Goal: Task Accomplishment & Management: Complete application form

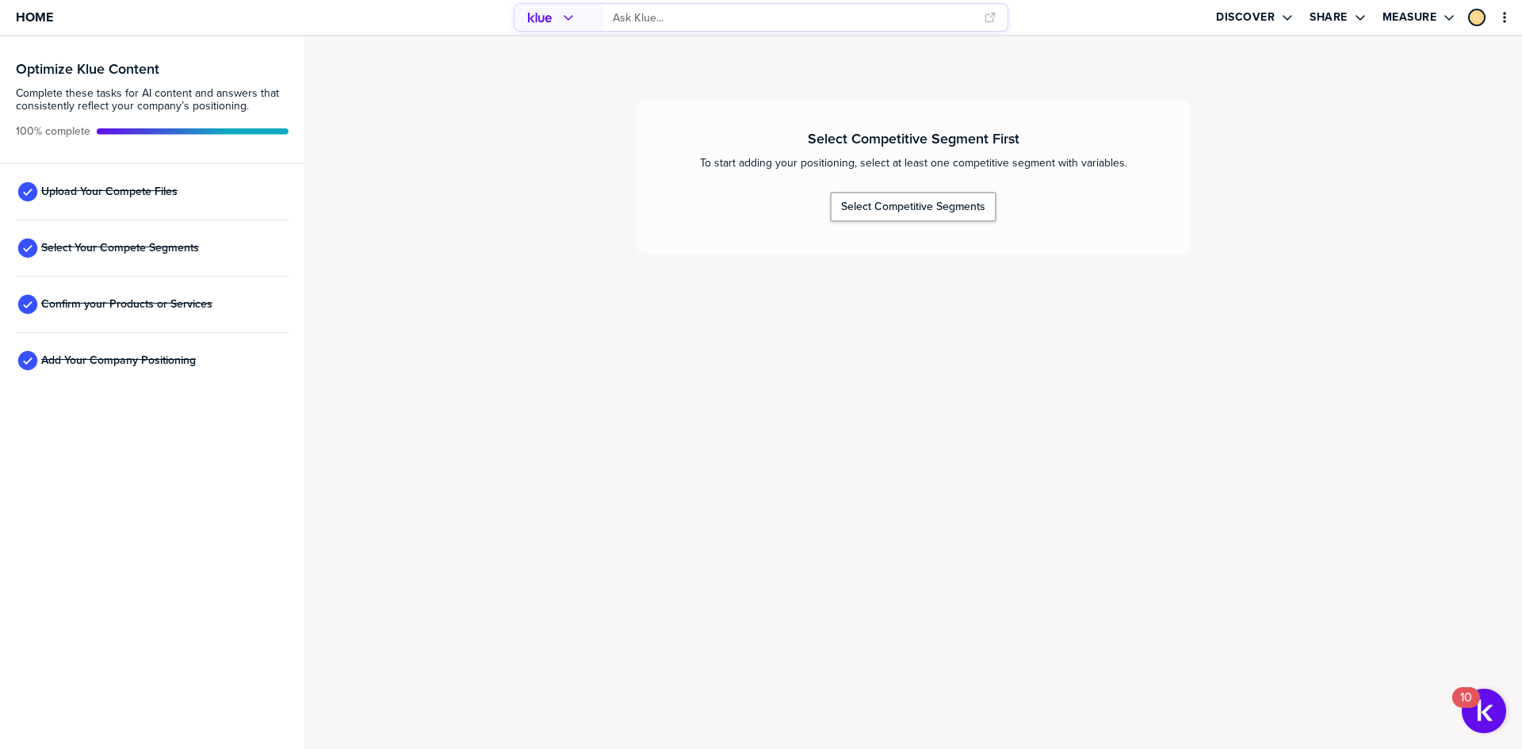
click at [890, 223] on div "Select Competitive Segment First To start adding your positioning, select at le…" at bounding box center [913, 177] width 555 height 154
click at [907, 206] on div "Select Competitive Segments" at bounding box center [913, 207] width 144 height 14
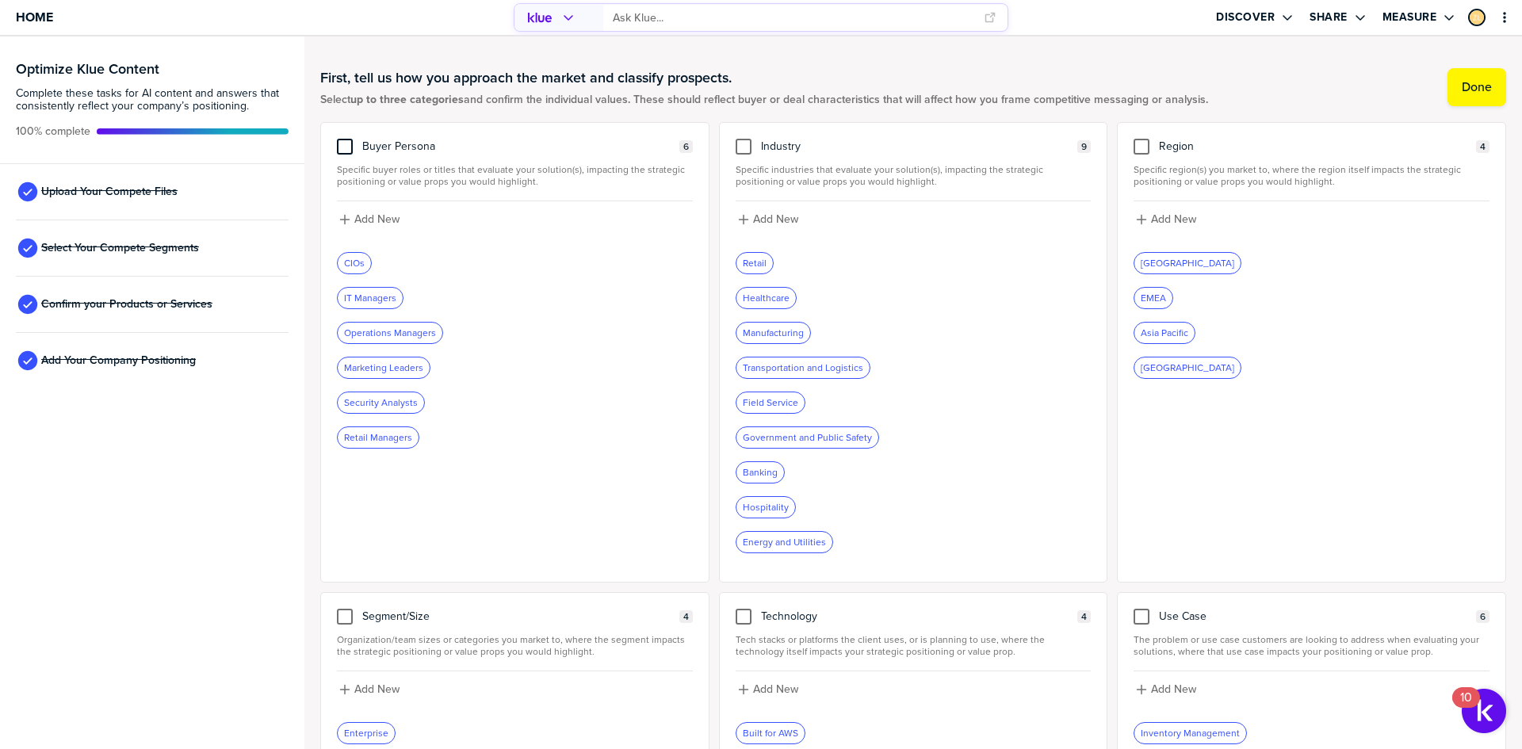
click at [348, 146] on div at bounding box center [345, 147] width 16 height 16
click at [345, 139] on input "checkbox" at bounding box center [345, 139] width 0 height 0
click at [104, 307] on span "Confirm your Products or Services" at bounding box center [126, 304] width 171 height 13
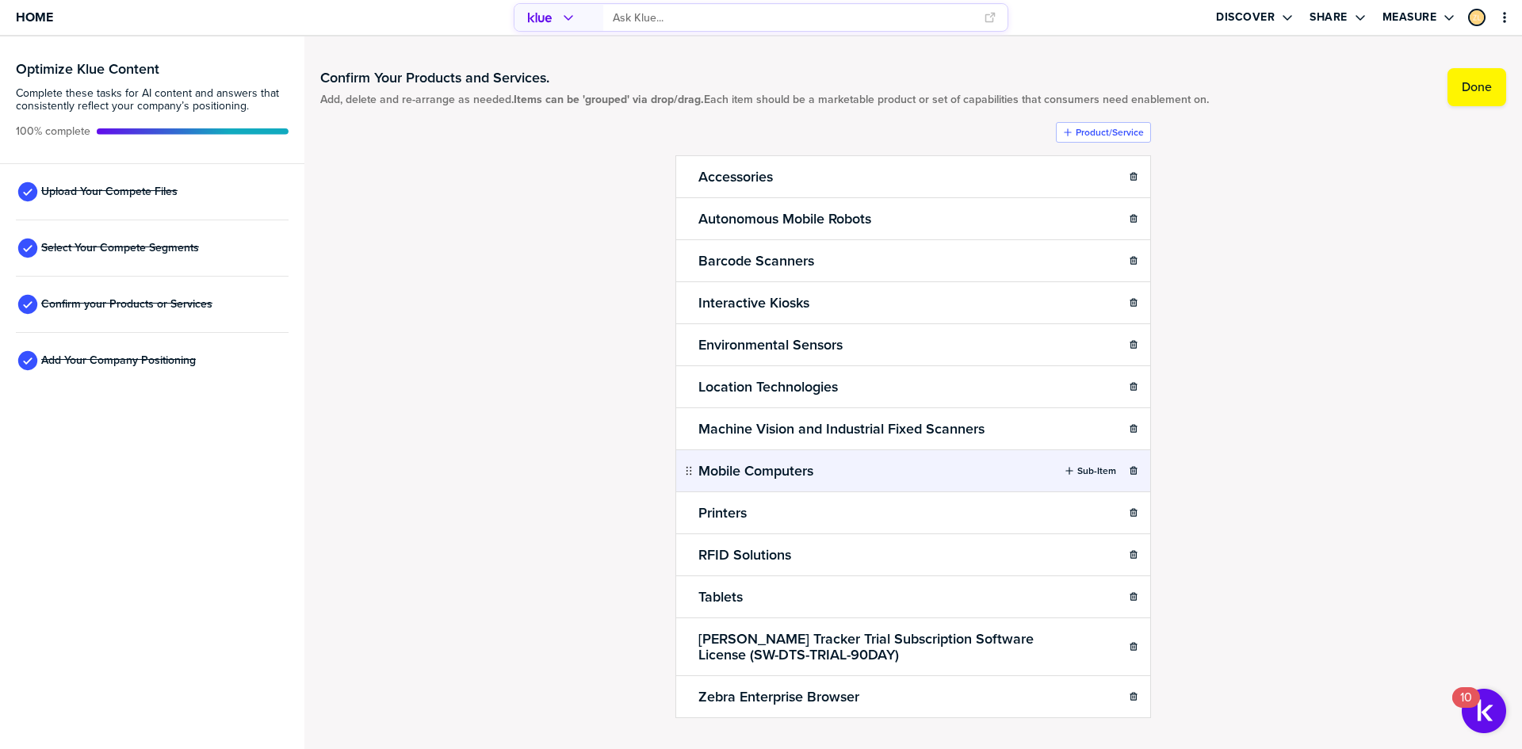
scroll to position [32, 0]
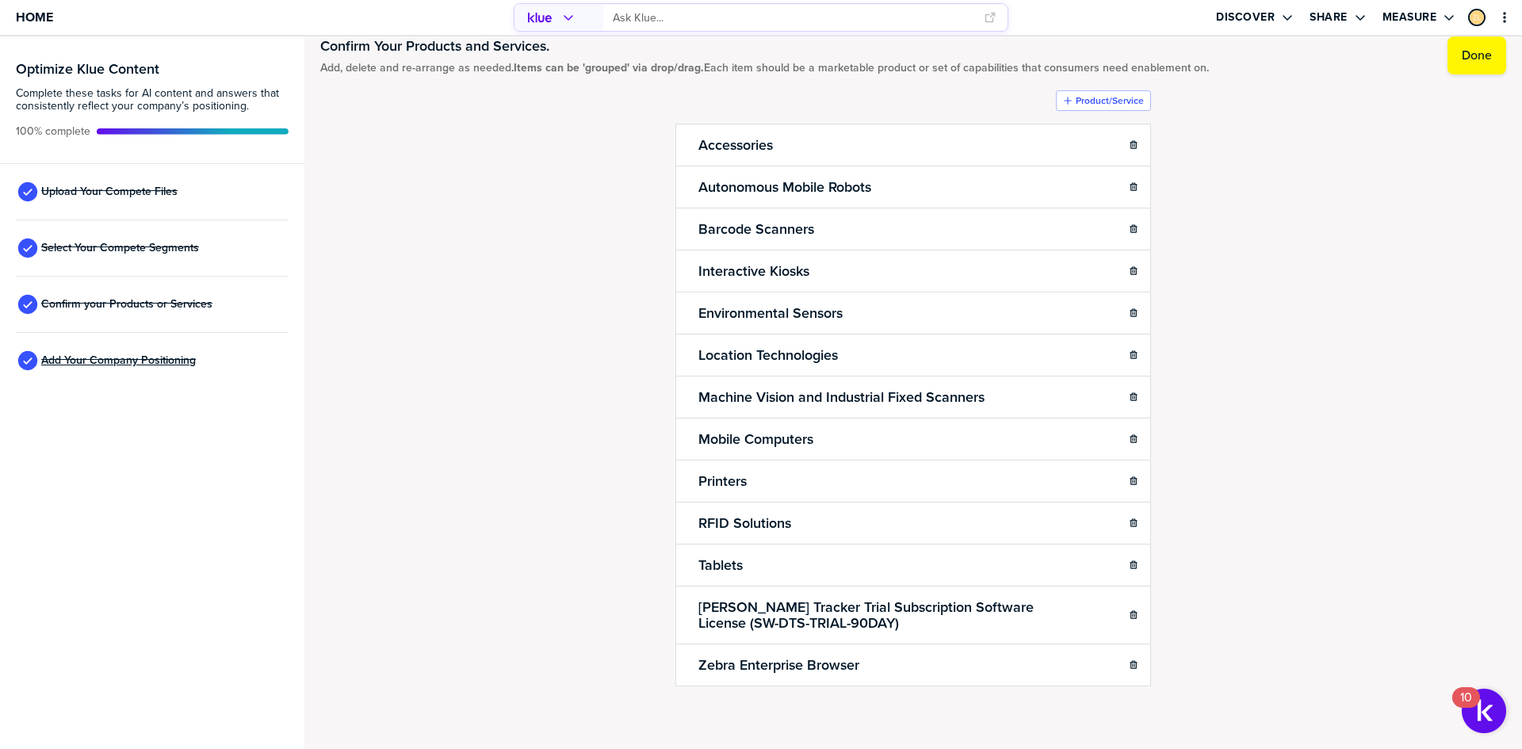
click at [178, 361] on span "Add Your Company Positioning" at bounding box center [118, 360] width 155 height 13
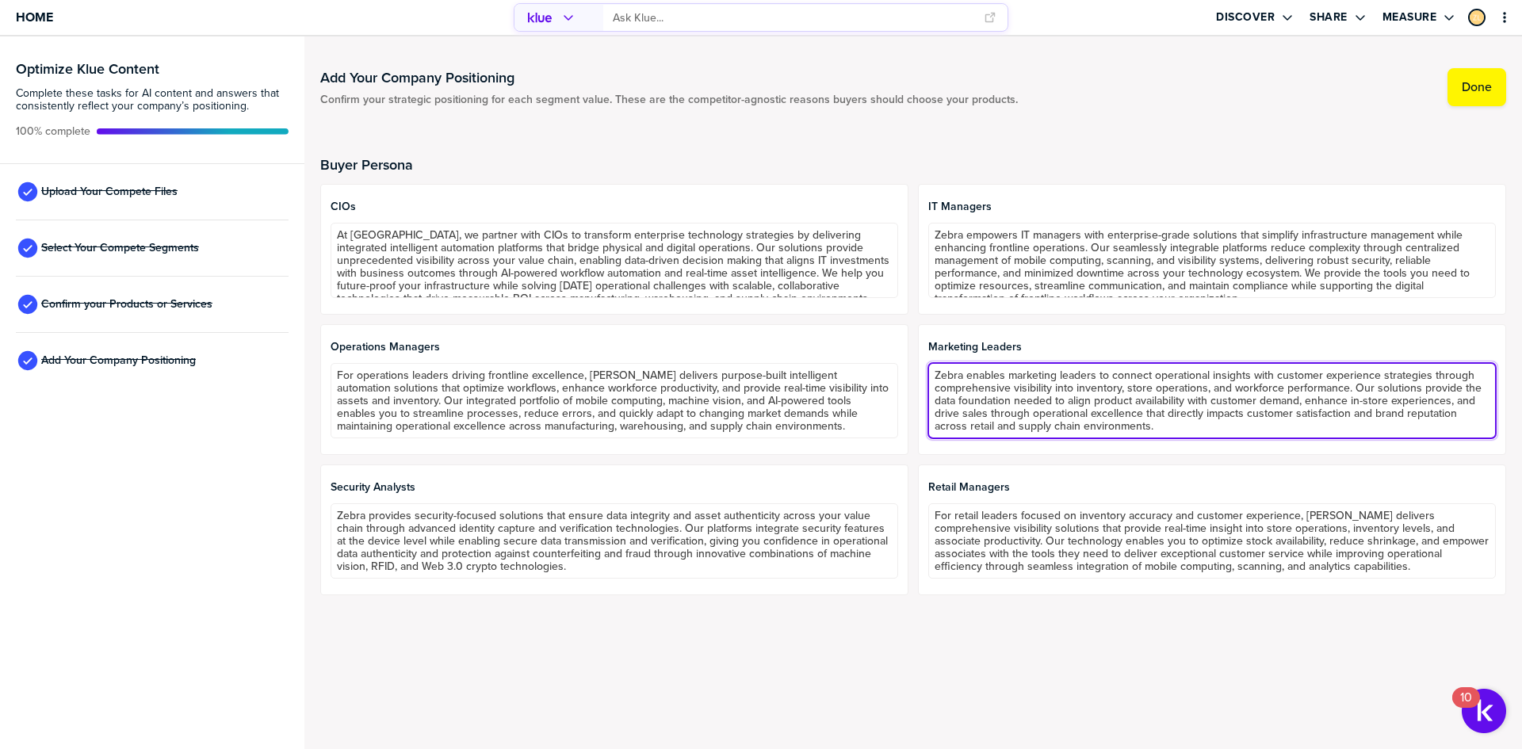
click at [1096, 386] on textarea "Zebra enables marketing leaders to connect operational insights with customer e…" at bounding box center [1211, 400] width 567 height 75
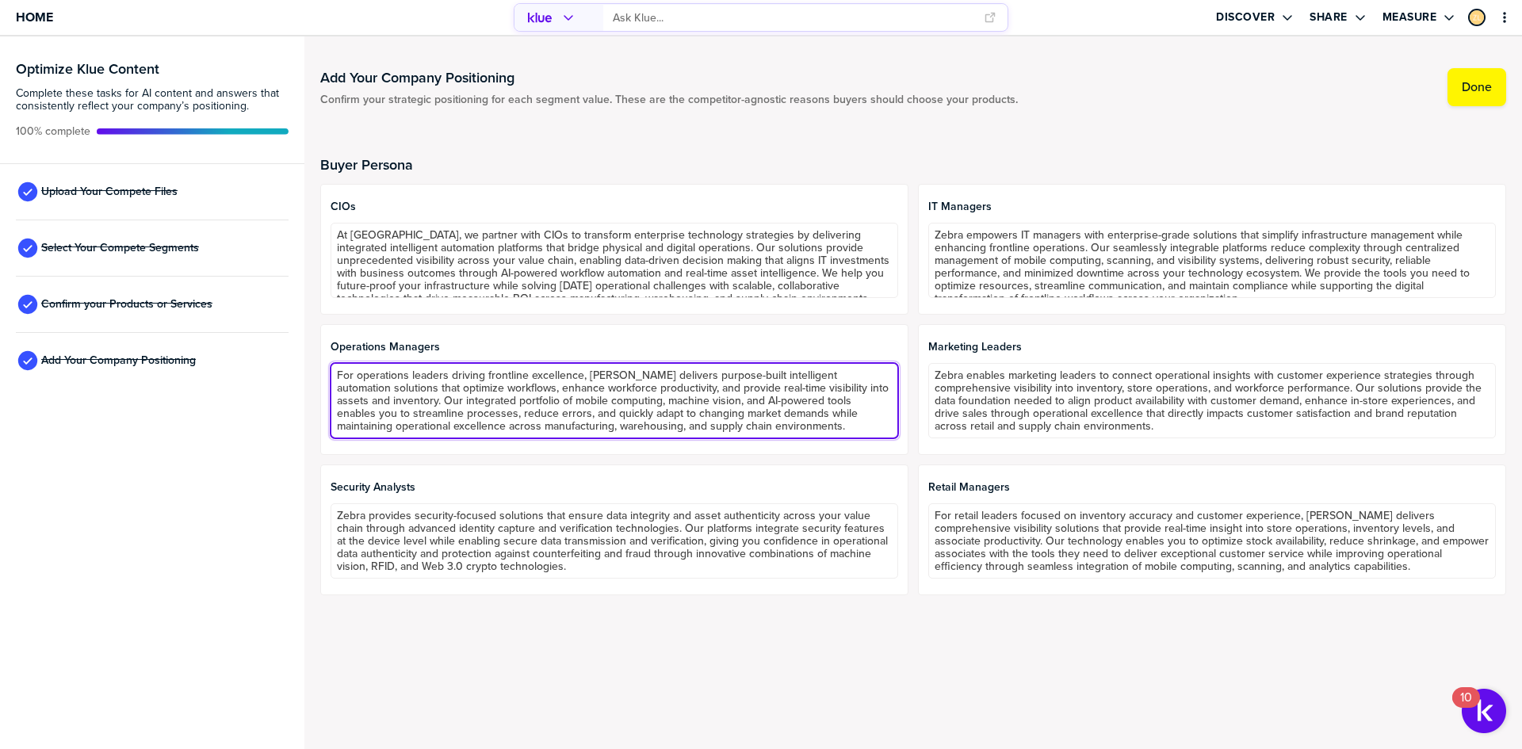
click at [706, 404] on textarea "For operations leaders driving frontline excellence, [PERSON_NAME] delivers pur…" at bounding box center [613, 400] width 567 height 75
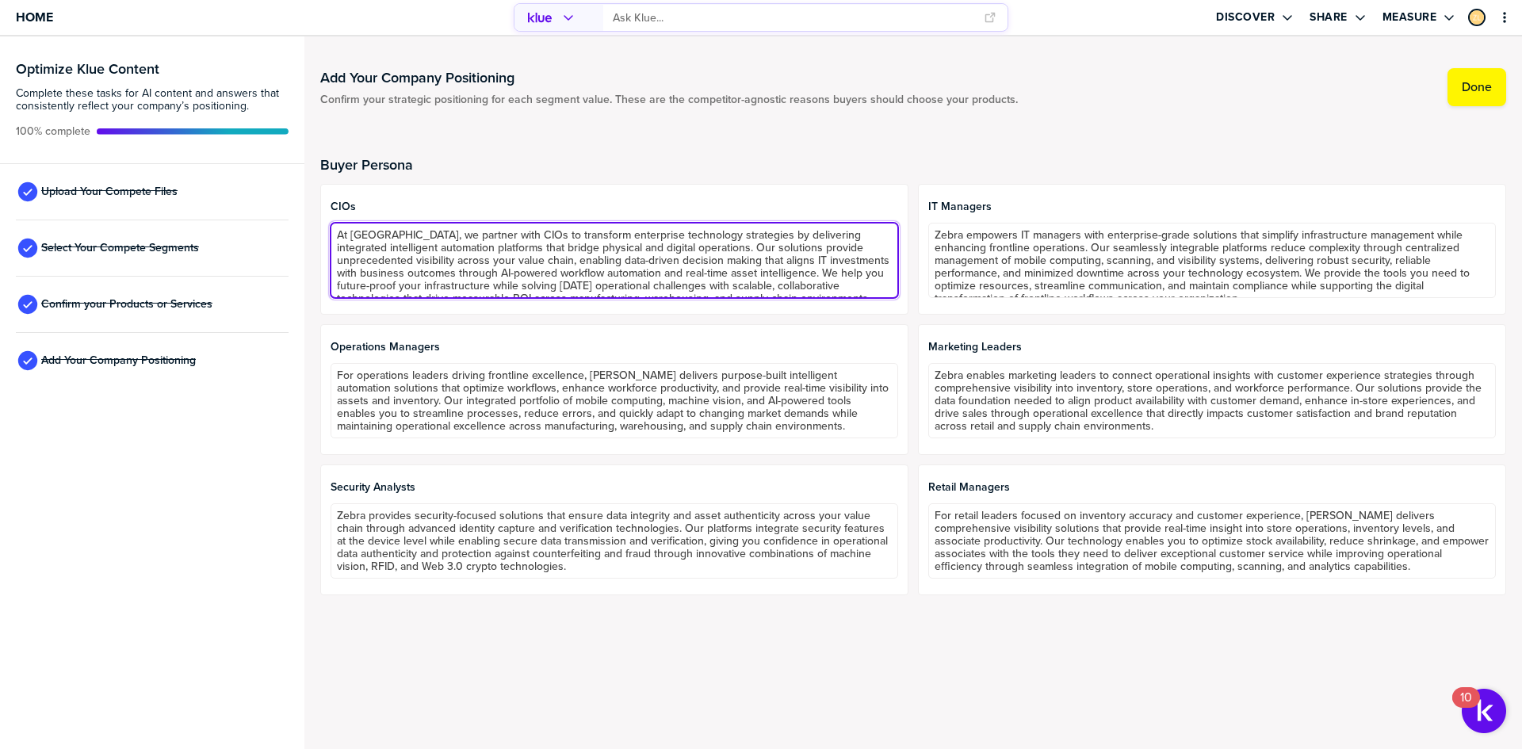
click at [743, 277] on textarea "At [GEOGRAPHIC_DATA], we partner with CIOs to transform enterprise technology s…" at bounding box center [613, 260] width 567 height 75
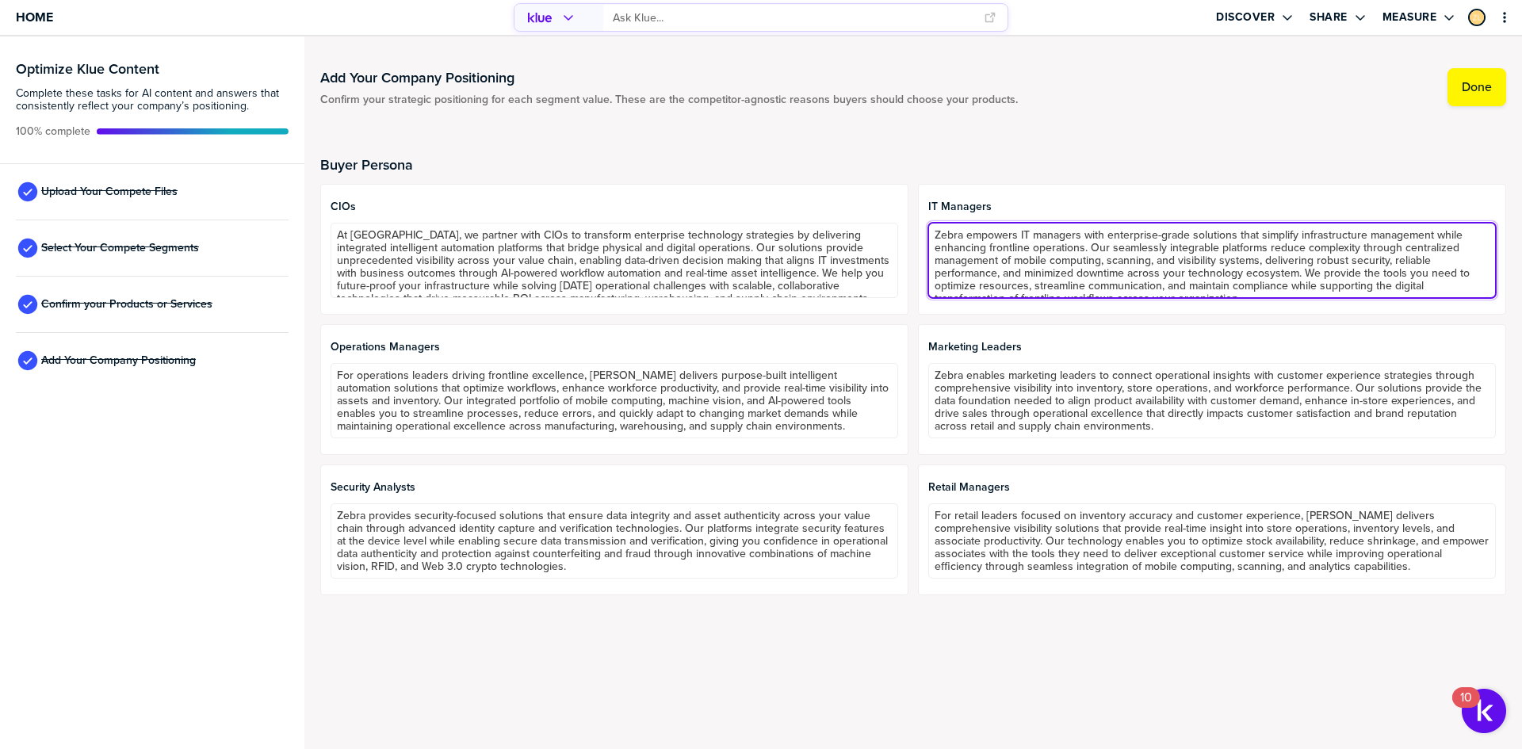
click at [1025, 249] on textarea "Zebra empowers IT managers with enterprise-grade solutions that simplify infras…" at bounding box center [1211, 260] width 567 height 75
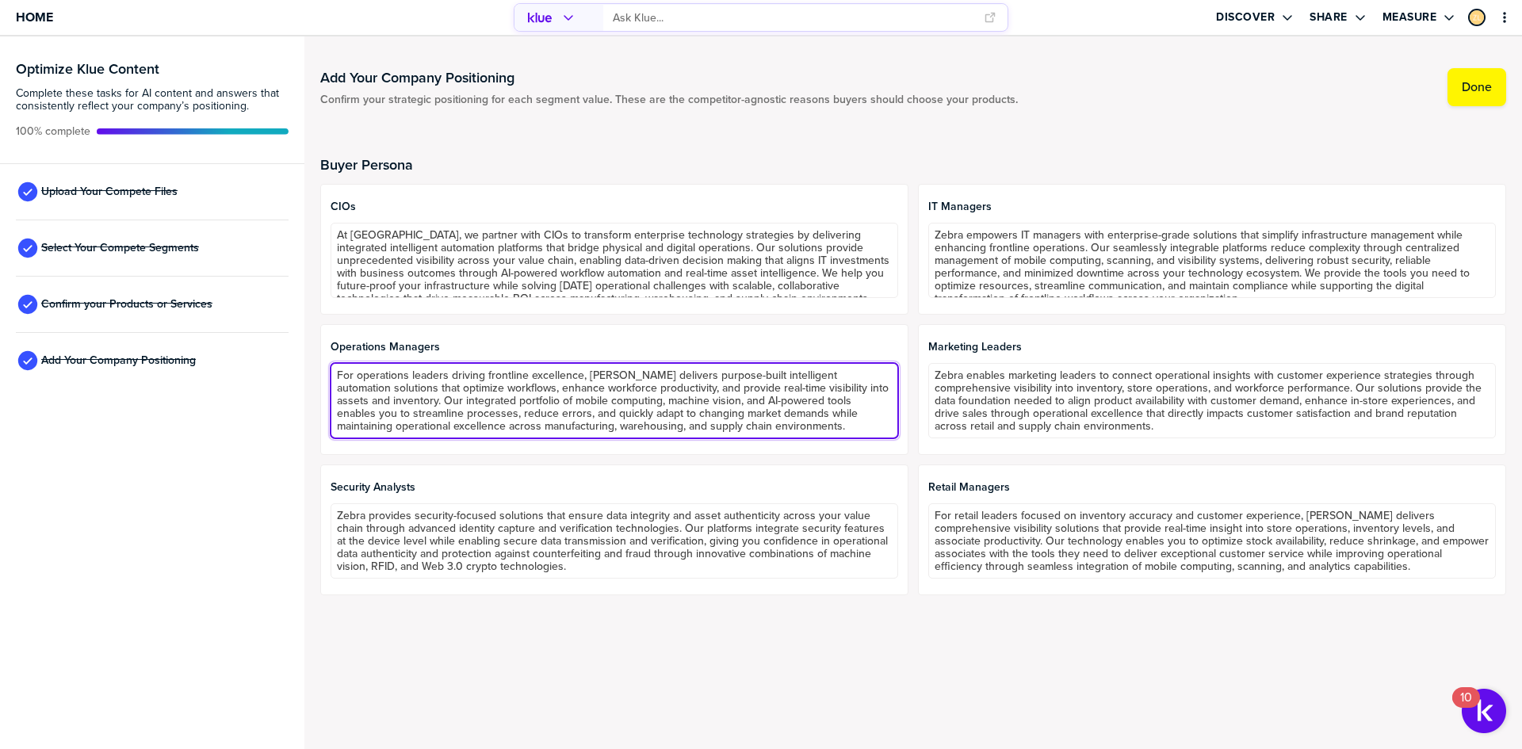
click at [804, 378] on textarea "For operations leaders driving frontline excellence, [PERSON_NAME] delivers pur…" at bounding box center [613, 400] width 567 height 75
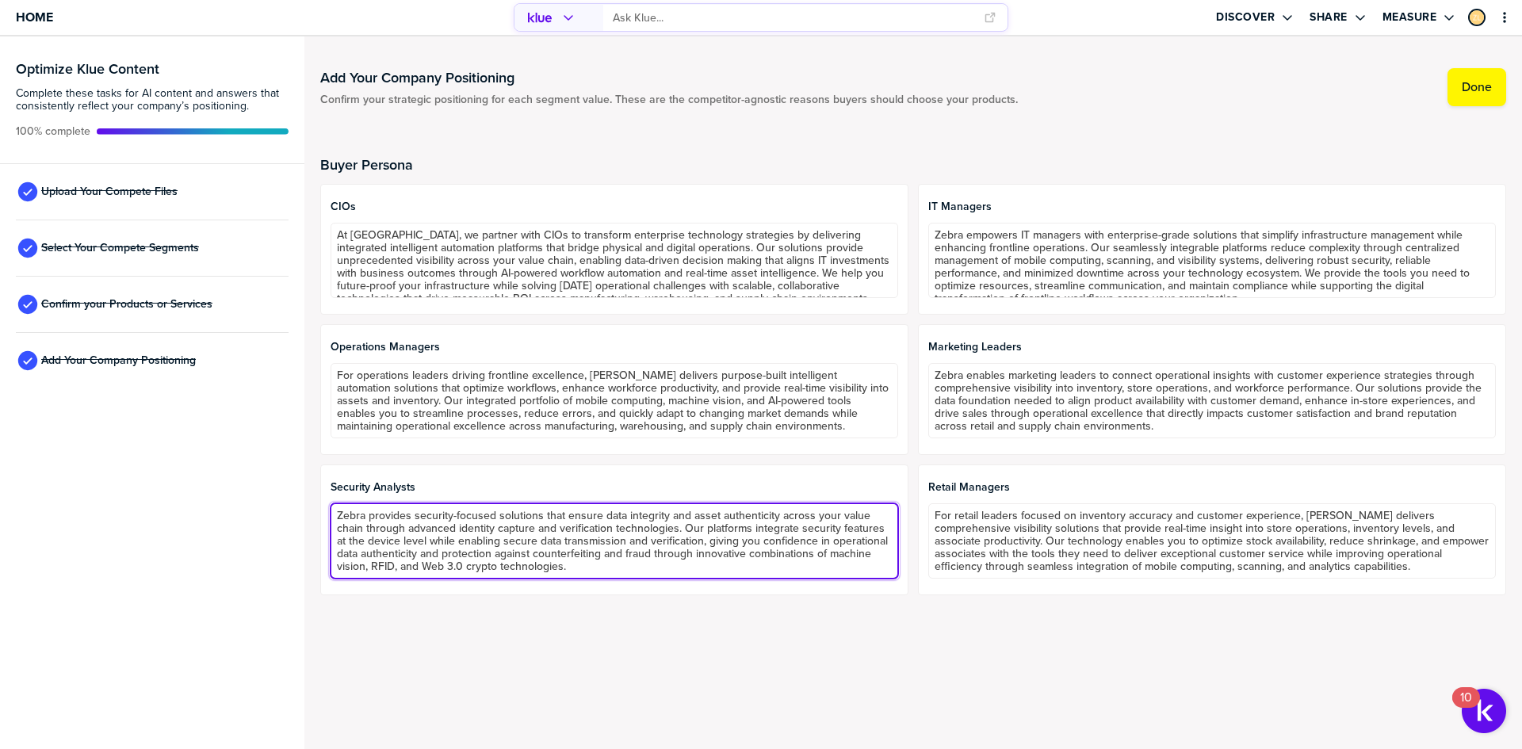
click at [766, 540] on textarea "Zebra provides security-focused solutions that ensure data integrity and asset …" at bounding box center [613, 540] width 567 height 75
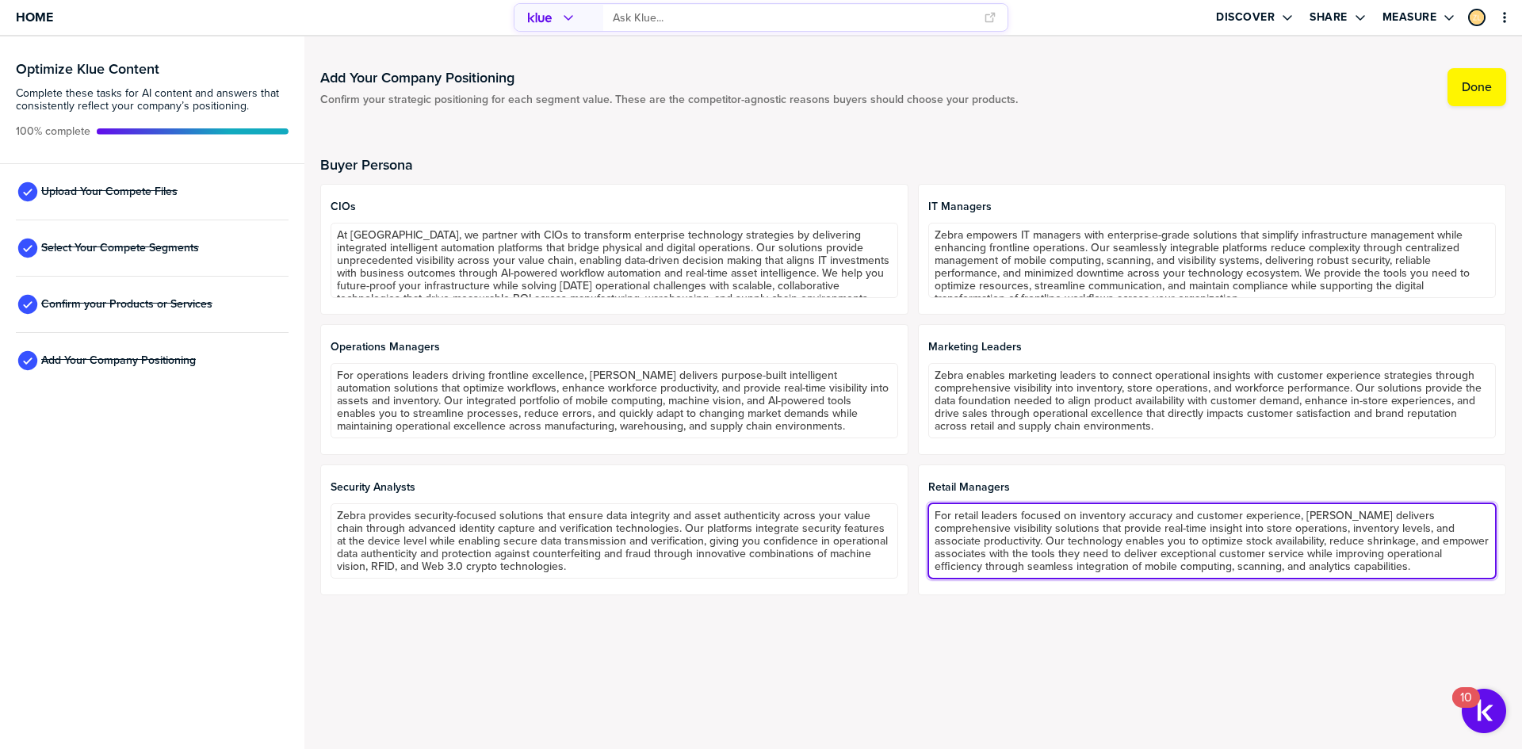
click at [1103, 550] on textarea "For retail leaders focused on inventory accuracy and customer experience, [PERS…" at bounding box center [1211, 540] width 567 height 75
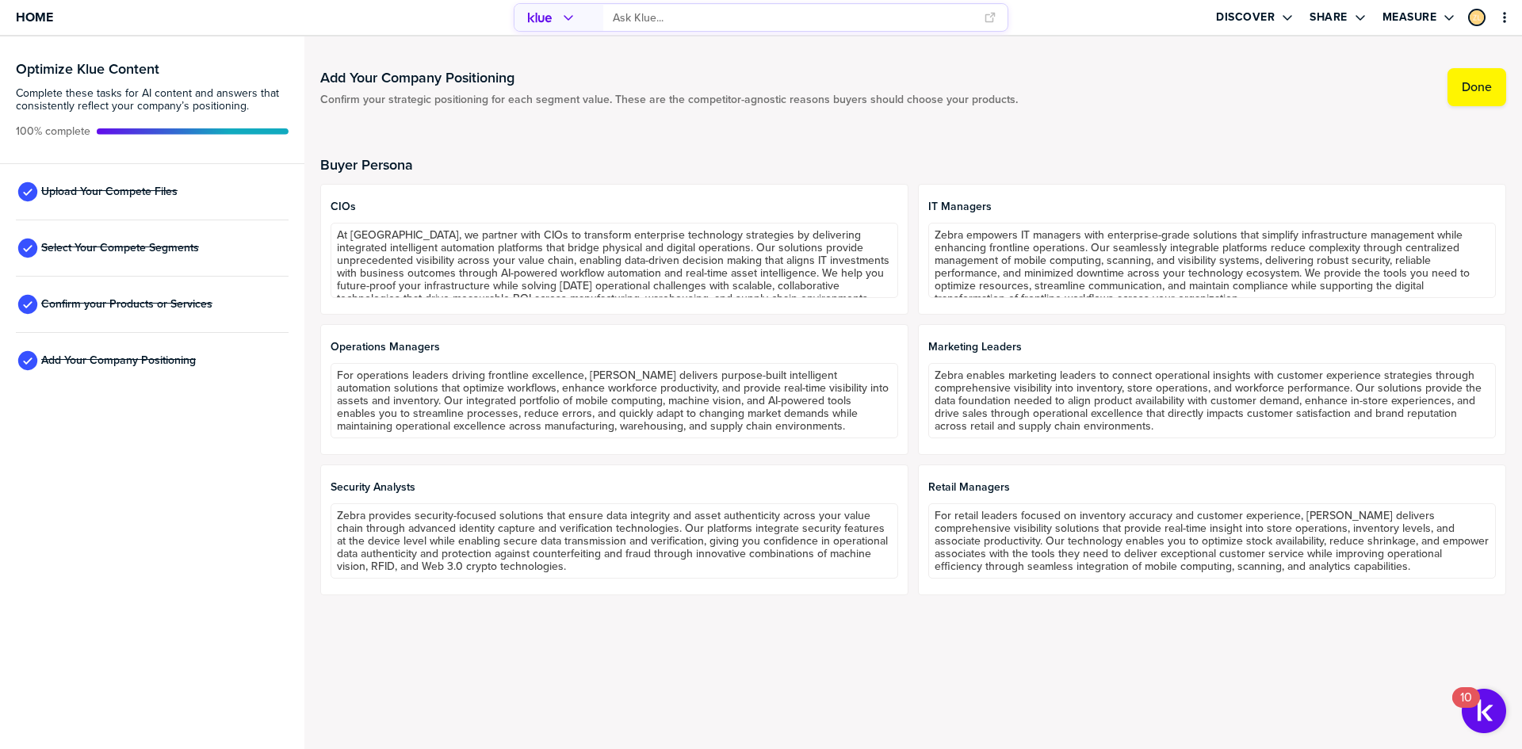
drag, startPoint x: 777, startPoint y: 668, endPoint x: 795, endPoint y: 661, distance: 19.6
click at [783, 662] on div "Add Your Company Positioning Confirm your strategic positioning for each segmen…" at bounding box center [912, 392] width 1217 height 712
click at [779, 645] on div "Add Your Company Positioning Confirm your strategic positioning for each segmen…" at bounding box center [912, 392] width 1217 height 712
click at [610, 128] on div "Buyer Persona CIOs At [GEOGRAPHIC_DATA], we partner with CIOs to transform ente…" at bounding box center [913, 368] width 1186 height 492
click at [605, 124] on div "Buyer Persona CIOs At [GEOGRAPHIC_DATA], we partner with CIOs to transform ente…" at bounding box center [913, 368] width 1186 height 492
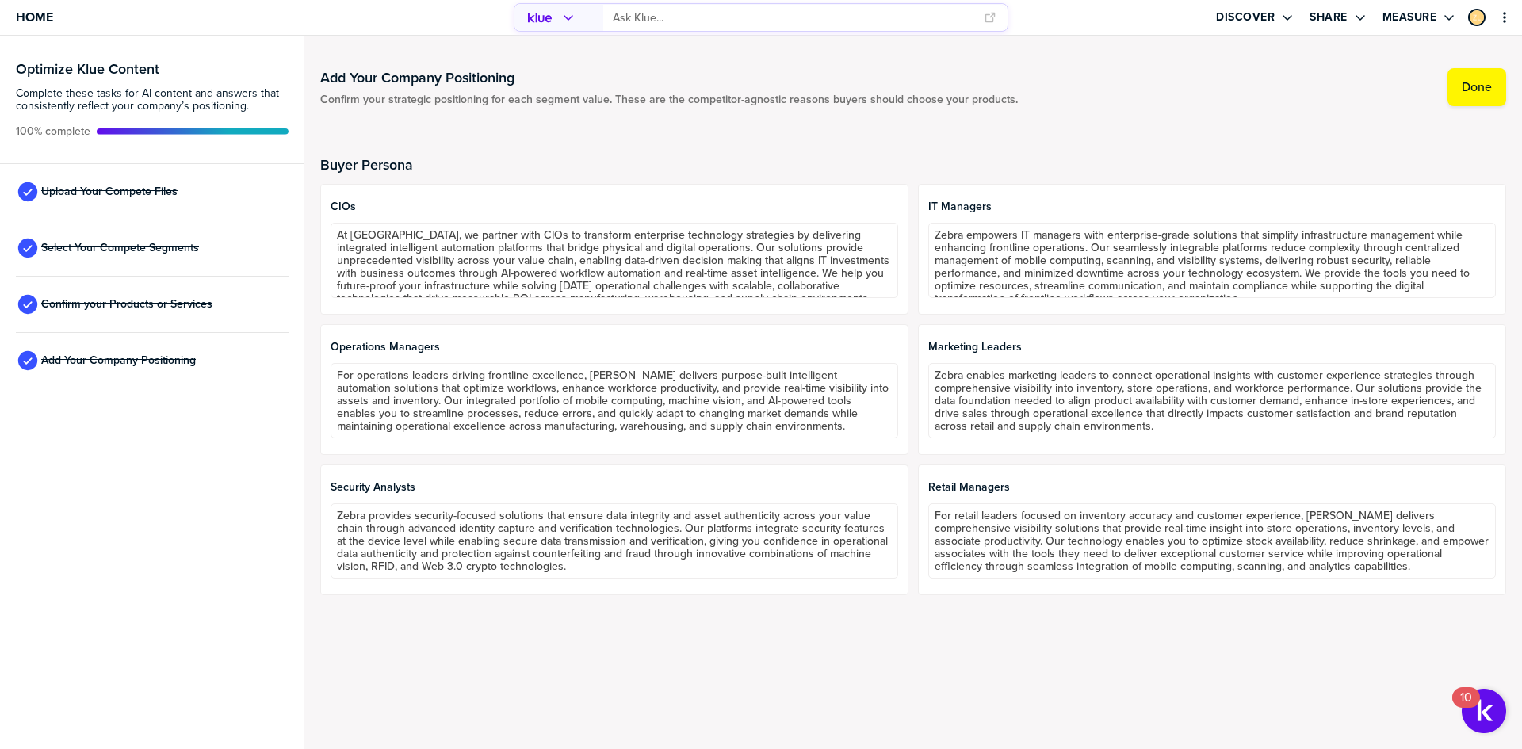
click at [495, 152] on div "Buyer Persona CIOs At [GEOGRAPHIC_DATA], we partner with CIOs to transform ente…" at bounding box center [913, 368] width 1186 height 492
click at [568, 147] on div "Buyer Persona CIOs At [GEOGRAPHIC_DATA], we partner with CIOs to transform ente…" at bounding box center [913, 368] width 1186 height 492
drag, startPoint x: 330, startPoint y: 168, endPoint x: 434, endPoint y: 163, distance: 104.7
click at [426, 163] on h2 "Buyer Persona" at bounding box center [913, 165] width 1186 height 16
click at [440, 162] on h2 "Buyer Persona" at bounding box center [913, 165] width 1186 height 16
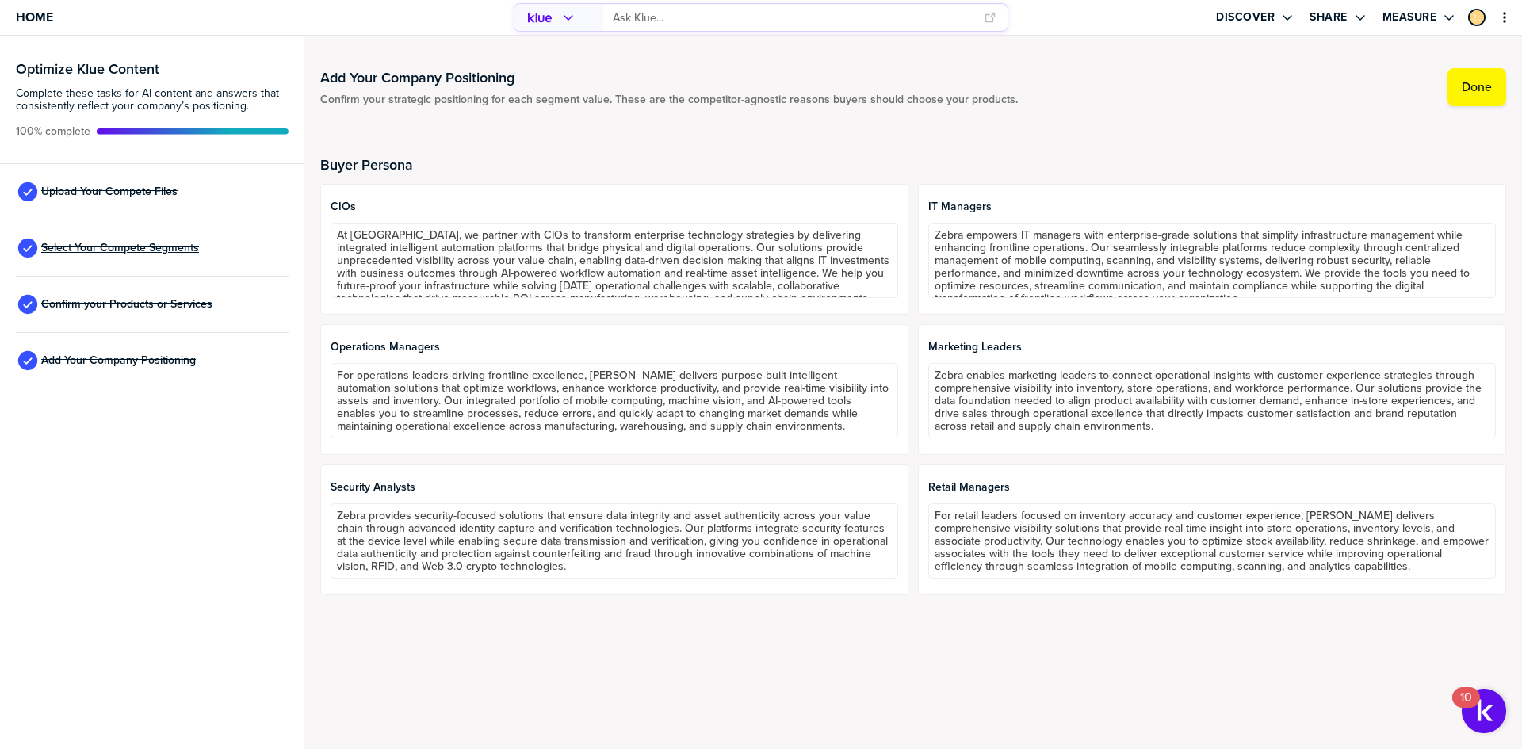
click at [132, 250] on span "Select Your Compete Segments" at bounding box center [120, 248] width 158 height 13
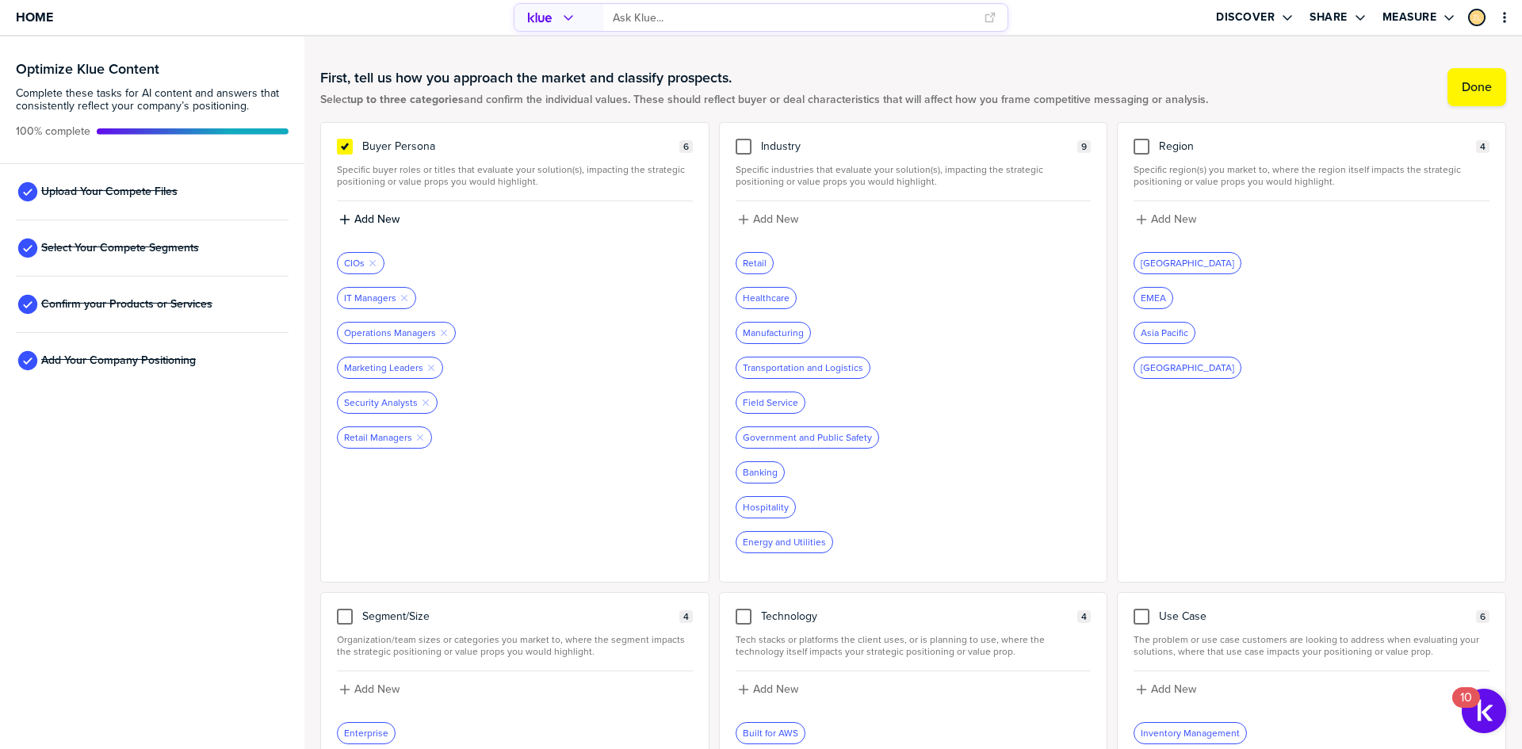
click at [970, 99] on span "Select up to three categories and confirm the individual values. These should r…" at bounding box center [764, 100] width 888 height 13
click at [961, 82] on h1 "First, tell us how you approach the market and classify prospects." at bounding box center [764, 77] width 888 height 19
click at [120, 365] on span "Add Your Company Positioning" at bounding box center [118, 360] width 155 height 13
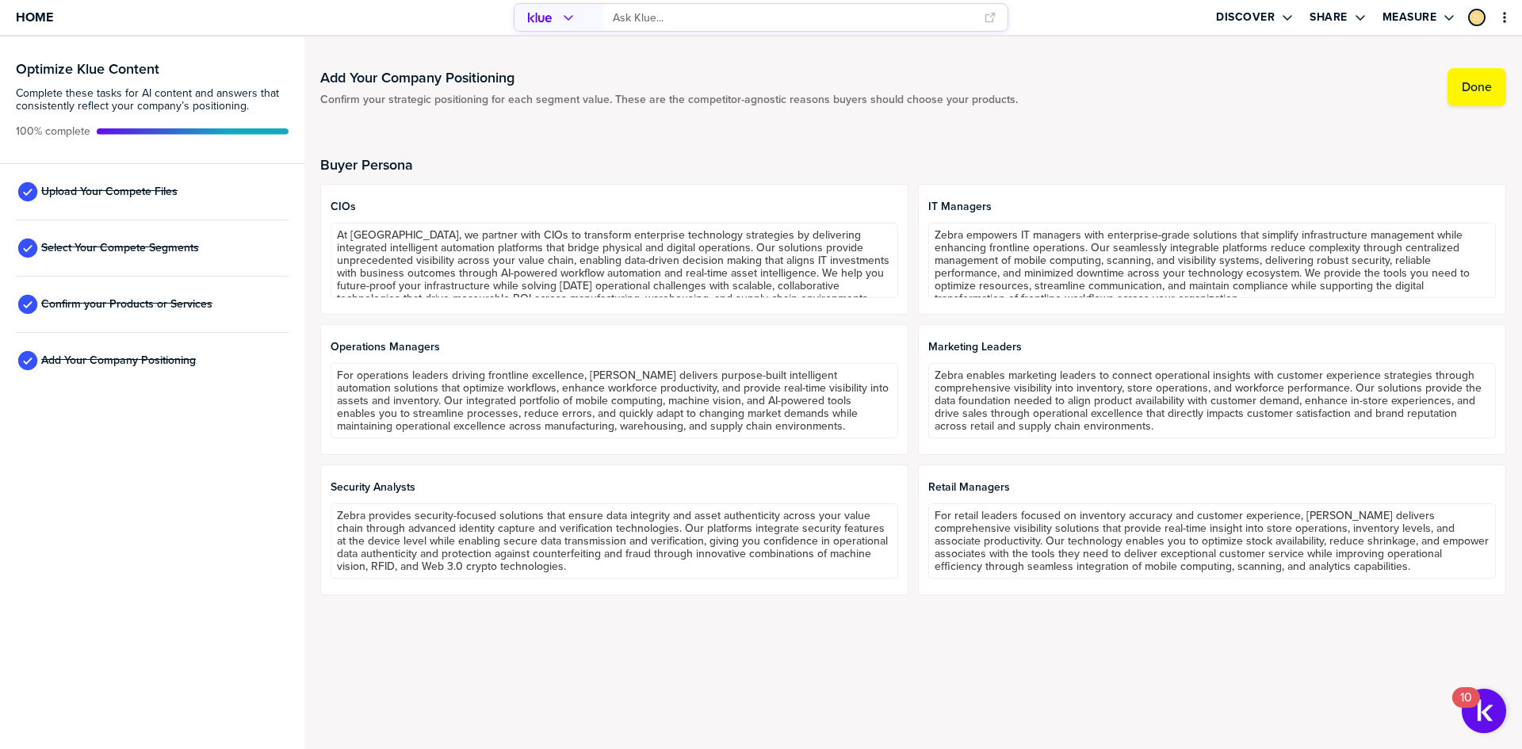
click at [693, 143] on div "Buyer Persona CIOs At [GEOGRAPHIC_DATA], we partner with CIOs to transform ente…" at bounding box center [913, 368] width 1186 height 492
click at [1476, 87] on label "Done" at bounding box center [1476, 87] width 30 height 16
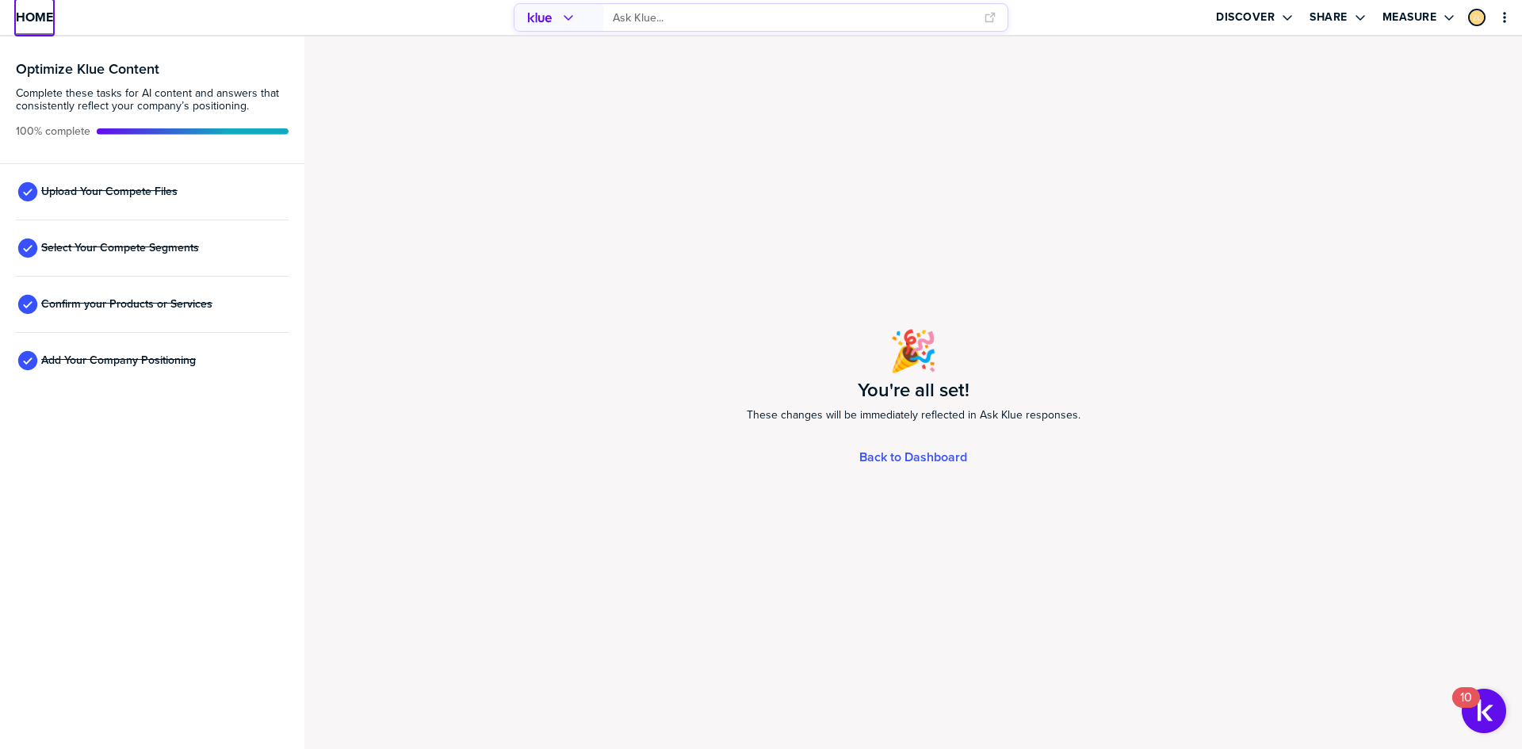
click at [32, 23] on span "Home" at bounding box center [34, 16] width 37 height 13
